Goal: Navigation & Orientation: Find specific page/section

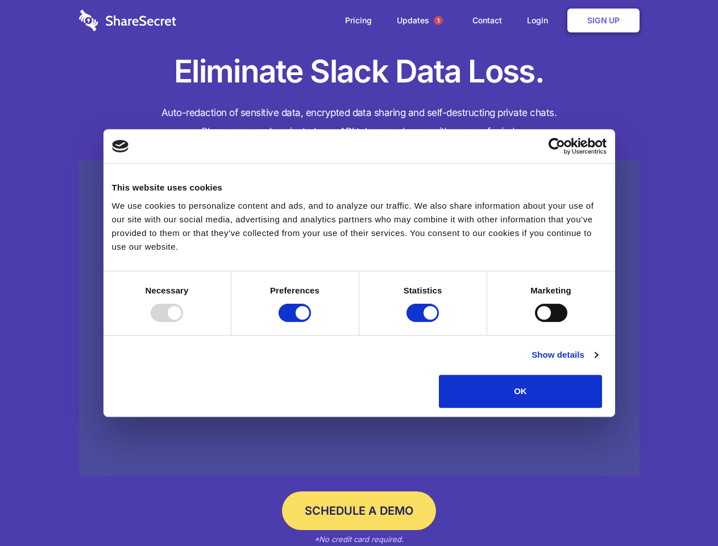
click at [183, 322] on div at bounding box center [167, 313] width 32 height 18
click at [311, 322] on input "Preferences" at bounding box center [295, 313] width 32 height 18
checkbox input "false"
click at [424, 322] on input "Statistics" at bounding box center [423, 313] width 32 height 18
checkbox input "false"
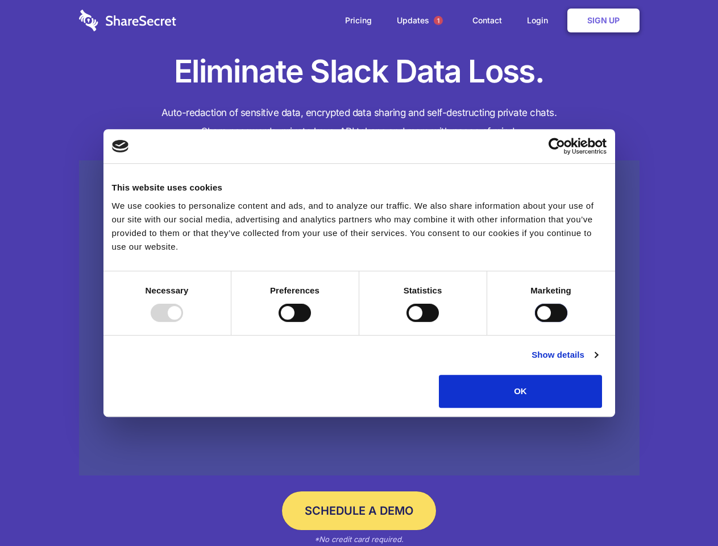
click at [535, 322] on input "Marketing" at bounding box center [551, 313] width 32 height 18
checkbox input "true"
click at [598, 362] on link "Show details" at bounding box center [565, 355] width 66 height 14
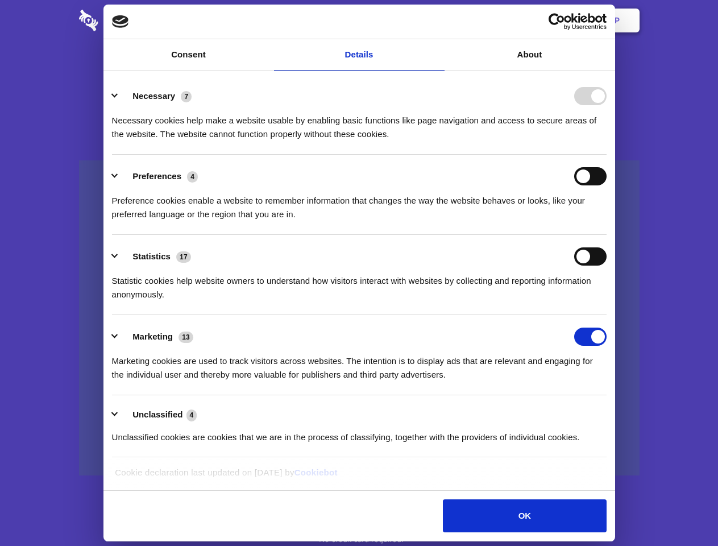
click at [612, 412] on ul "Necessary 7 Necessary cookies help make a website usable by enabling basic func…" at bounding box center [359, 266] width 506 height 383
click at [438, 20] on span "1" at bounding box center [438, 20] width 9 height 9
